Goal: Find specific page/section: Find specific page/section

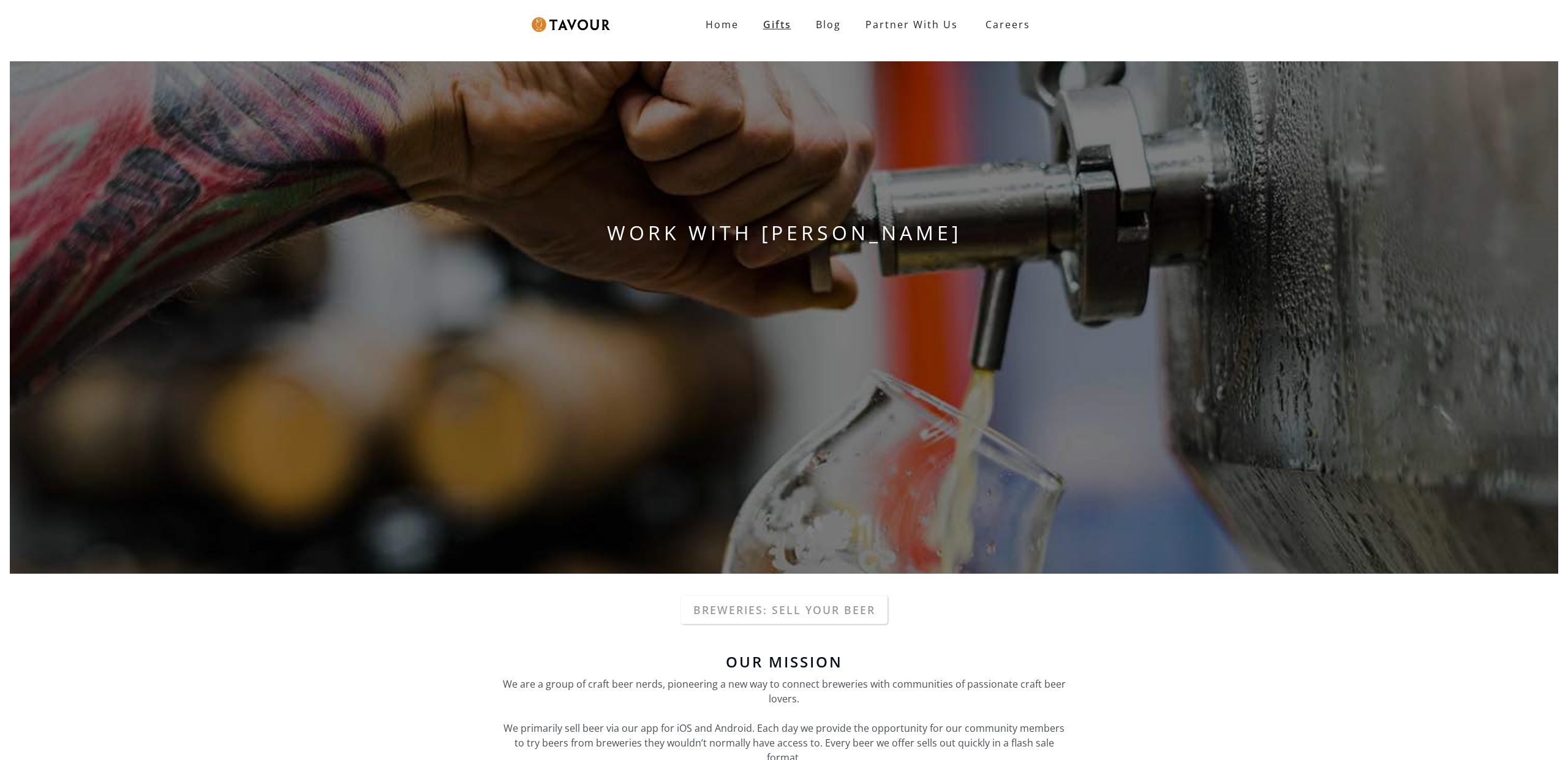
click at [780, 29] on link "Gifts" at bounding box center [777, 25] width 52 height 25
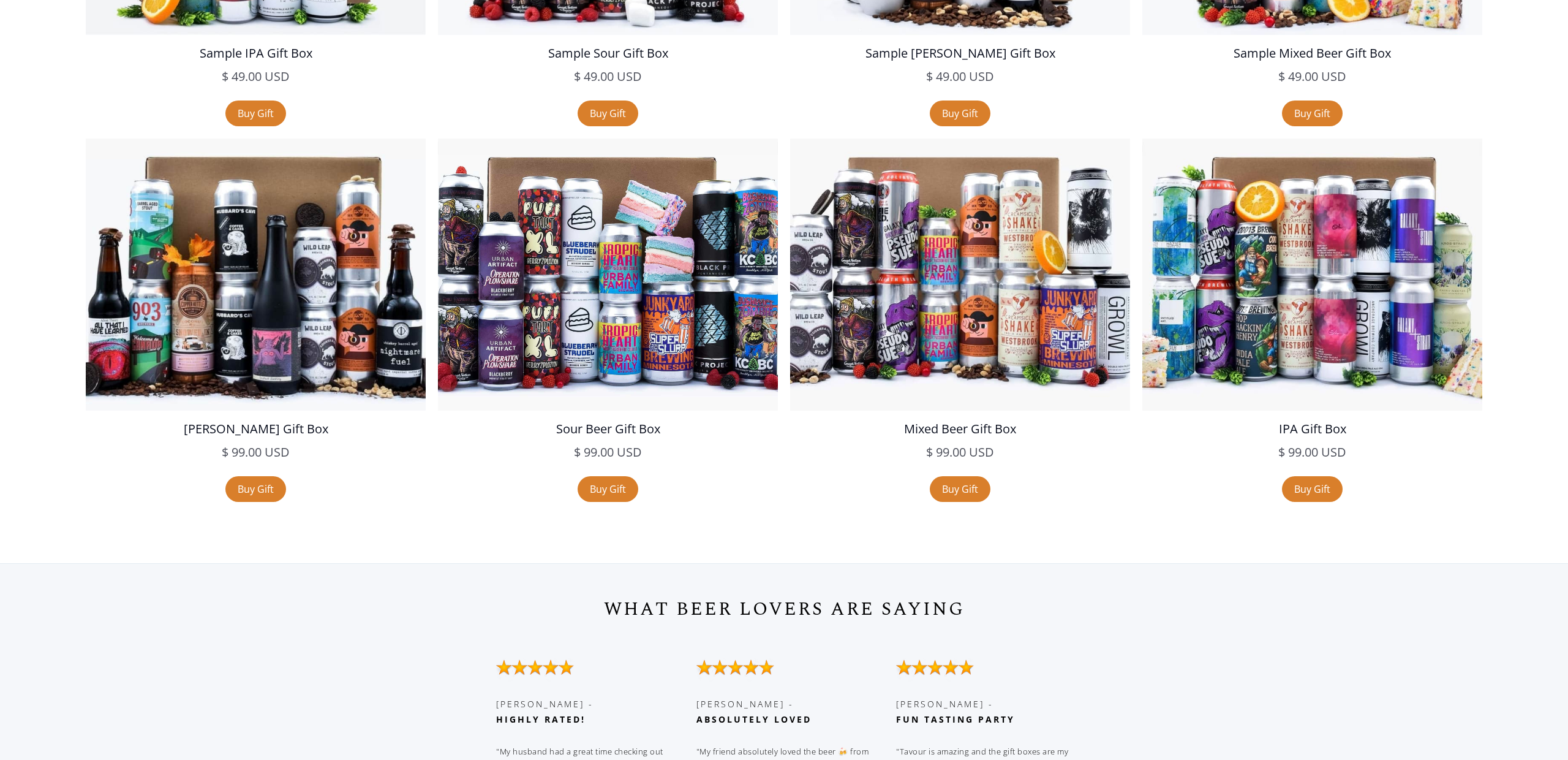
scroll to position [2080, 0]
